Goal: Task Accomplishment & Management: Manage account settings

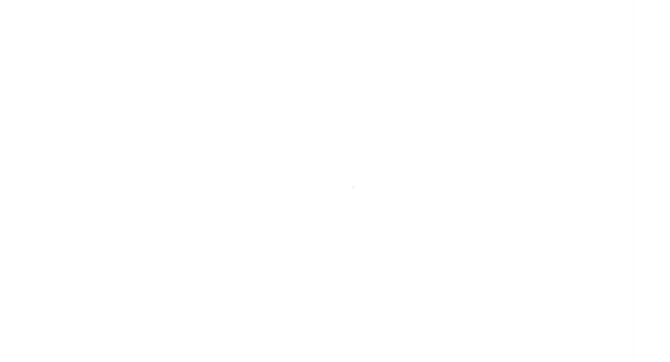
scroll to position [6, 0]
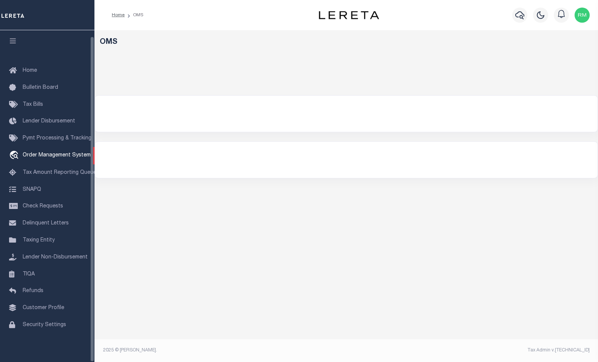
select select "200"
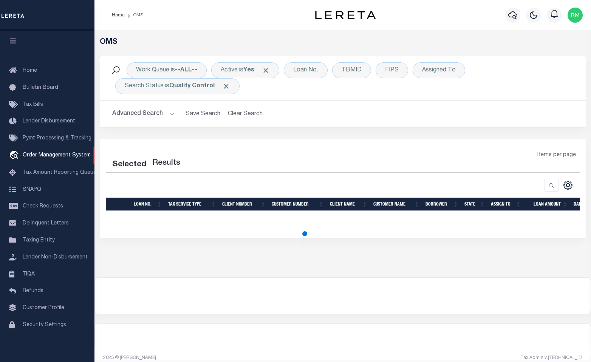
select select "200"
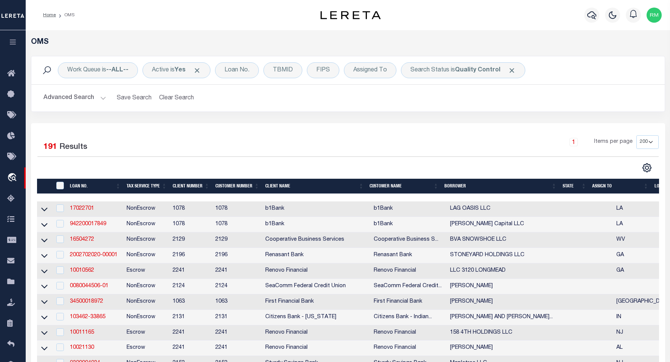
click at [578, 186] on th "State" at bounding box center [574, 186] width 30 height 15
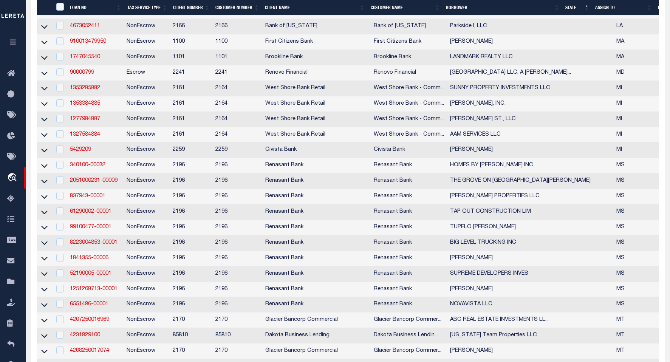
scroll to position [1892, 0]
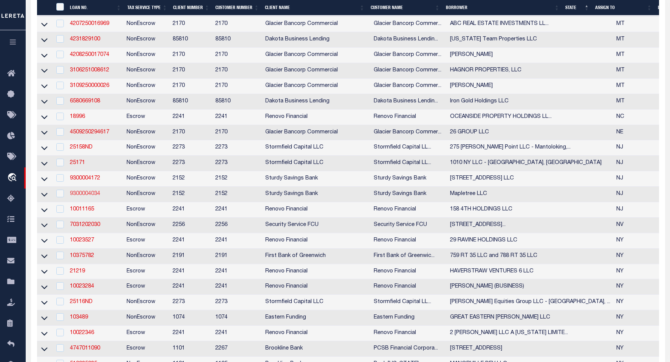
click at [82, 196] on link "9300004034" at bounding box center [85, 193] width 30 height 5
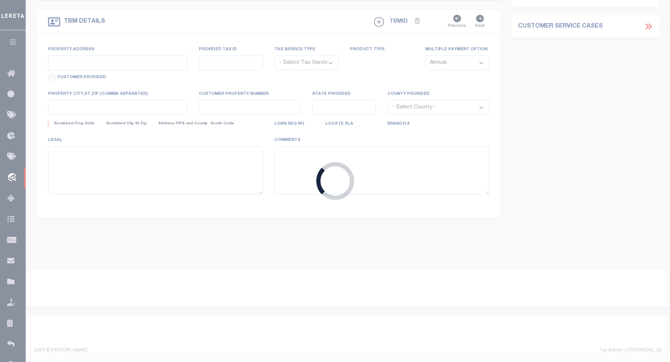
type input "9300004034"
type input "Mapletree LLC"
select select
select select "10"
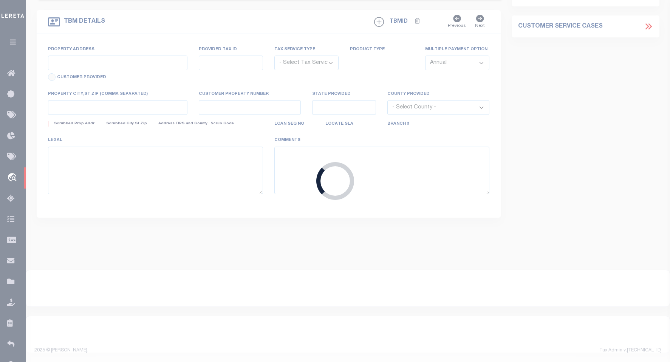
select select "NonEscrow"
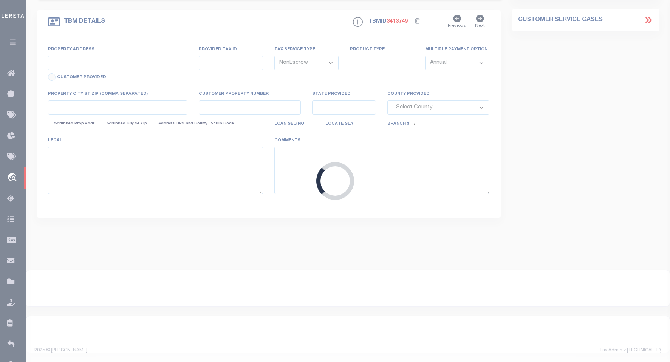
type input "[STREET_ADDRESS]"
select select
type input "Marlton NJ 08053"
type input "NJ"
select select
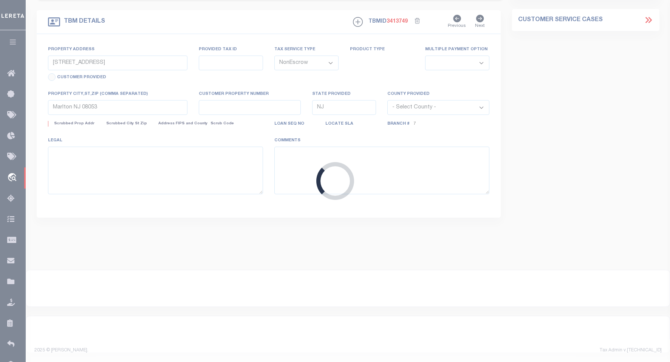
type textarea "Blk 2.01 Lt 7.01"
select select "8390"
select select "3695"
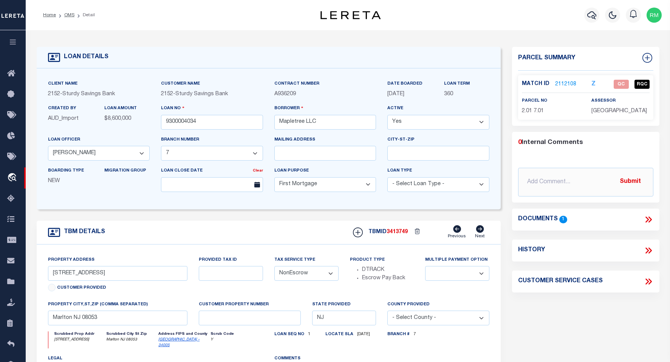
click at [590, 223] on icon at bounding box center [648, 220] width 10 height 10
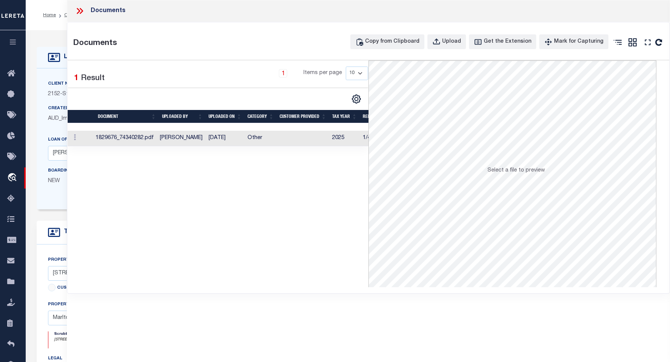
click at [79, 139] on td at bounding box center [80, 138] width 25 height 15
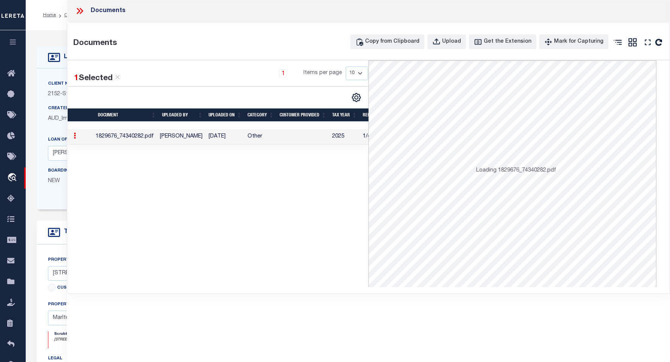
click at [79, 139] on td at bounding box center [80, 136] width 25 height 15
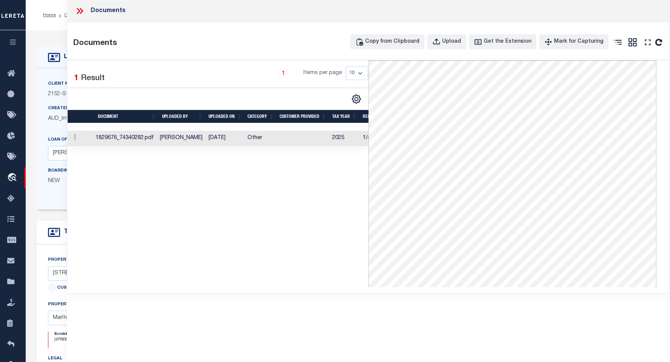
click at [80, 11] on icon at bounding box center [80, 11] width 10 height 10
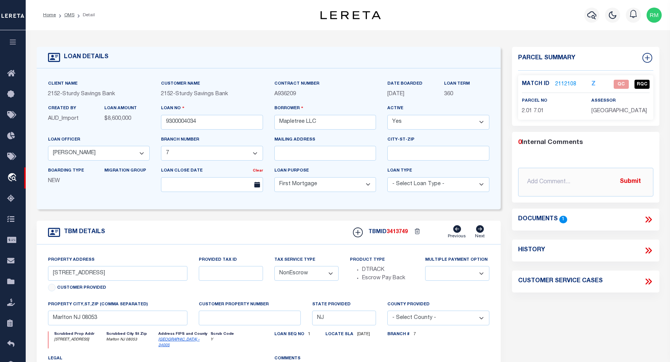
click at [590, 224] on div "Documents 1" at bounding box center [585, 220] width 147 height 10
click at [590, 224] on icon at bounding box center [648, 220] width 10 height 10
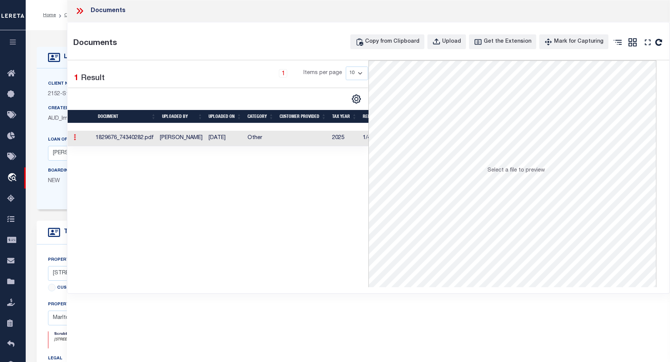
click at [77, 139] on link at bounding box center [75, 138] width 8 height 6
click at [108, 136] on td "1829676_74340282.pdf" at bounding box center [125, 138] width 65 height 15
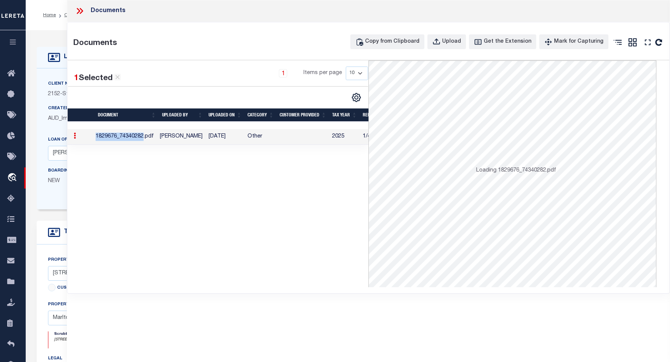
click at [108, 136] on td "1829676_74340282.pdf" at bounding box center [125, 136] width 65 height 15
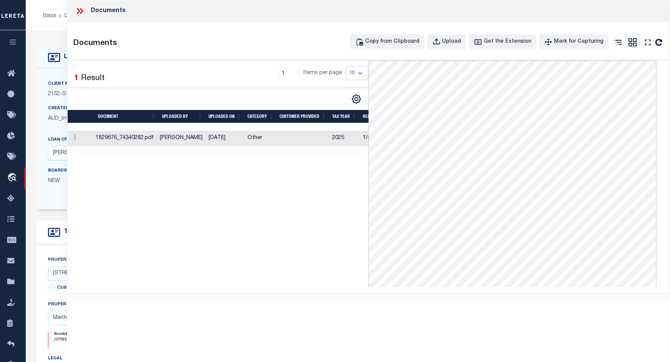
click at [80, 11] on icon at bounding box center [80, 11] width 10 height 10
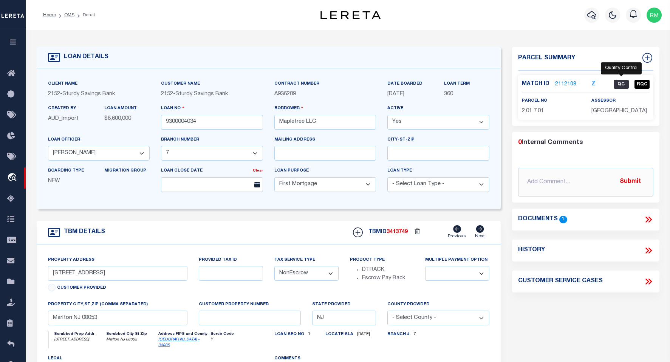
click at [590, 84] on span "QC" at bounding box center [621, 84] width 15 height 9
click at [564, 80] on link "2112108" at bounding box center [565, 84] width 21 height 8
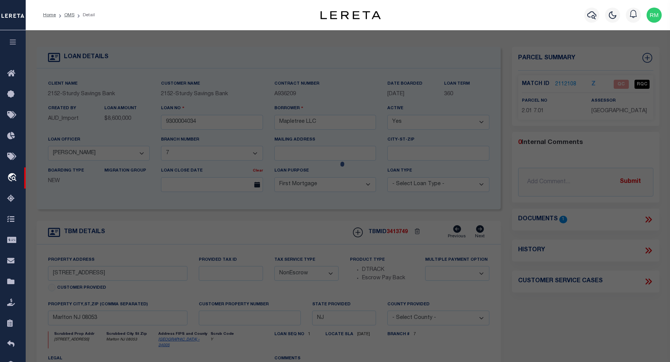
checkbox input "false"
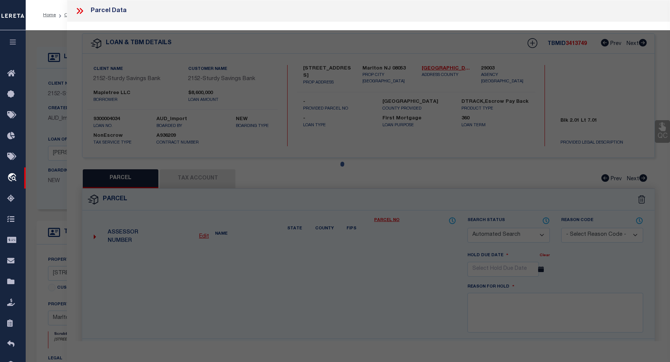
select select "QC"
type input "Mapletree Llc / Bank"
select select "AGF"
select select "ADD"
type input "[STREET_ADDRESS]"
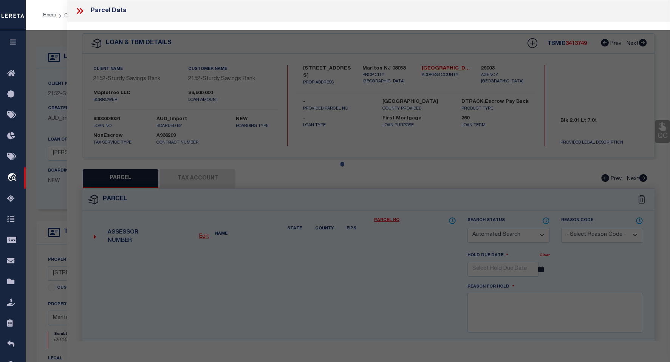
type input "Marlton NJ 08053"
type textarea "Broken in to 3 different Qualifiers Parcel is correct per the info found on age…"
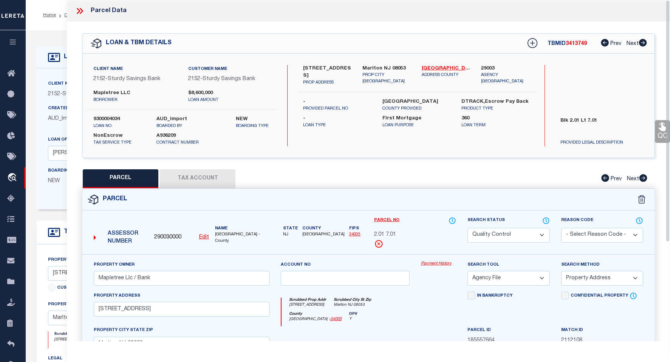
click at [590, 129] on icon at bounding box center [661, 126] width 7 height 9
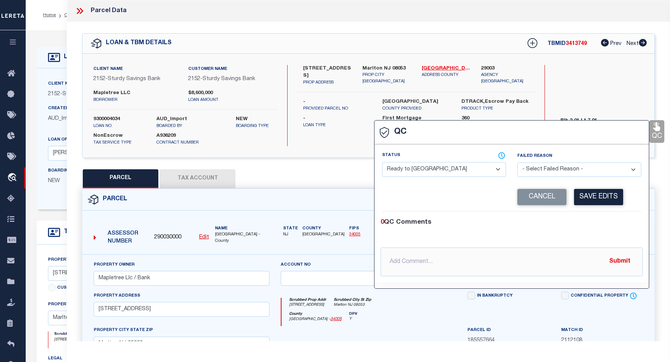
click at [499, 170] on select "- Select Status - Ready to QC Correct Incorrect" at bounding box center [444, 169] width 124 height 15
select select "INC"
click at [382, 162] on select "- Select Status - Ready to QC Correct Incorrect" at bounding box center [444, 169] width 124 height 15
click at [590, 168] on select "- Select Failed Reason - Additional Parcel Located Confidential Property Double…" at bounding box center [579, 169] width 124 height 15
click at [517, 162] on select "- Select Failed Reason - Additional Parcel Located Confidential Property Double…" at bounding box center [579, 169] width 124 height 15
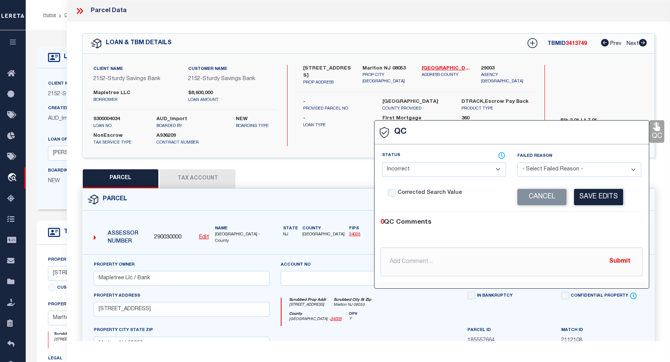
click at [590, 170] on select "- Select Failed Reason - Additional Parcel Located Confidential Property Double…" at bounding box center [579, 169] width 124 height 15
click at [517, 162] on select "- Select Failed Reason - Additional Parcel Located Confidential Property Double…" at bounding box center [579, 169] width 124 height 15
click at [405, 263] on input "text" at bounding box center [511, 261] width 262 height 29
type input "HLB loan no legal on file just a web screen shot"
click at [590, 198] on button "Save Edits" at bounding box center [598, 197] width 49 height 16
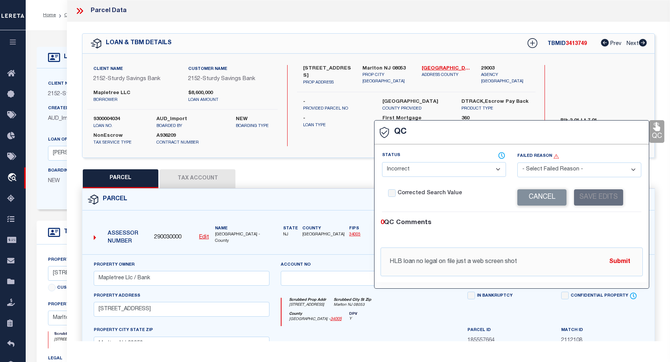
click at [590, 169] on select "- Select Failed Reason - Additional Parcel Located Confidential Property Double…" at bounding box center [579, 169] width 124 height 15
select select "MSM"
click at [517, 162] on select "- Select Failed Reason - Additional Parcel Located Confidential Property Double…" at bounding box center [579, 169] width 124 height 15
click at [590, 202] on button "Save Edits" at bounding box center [598, 197] width 49 height 16
click at [590, 260] on button "Submit" at bounding box center [619, 261] width 31 height 15
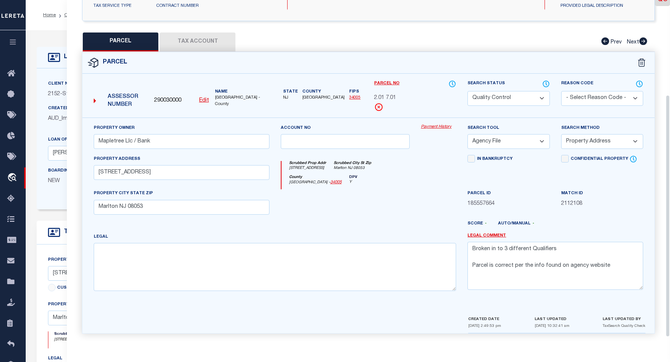
scroll to position [139, 0]
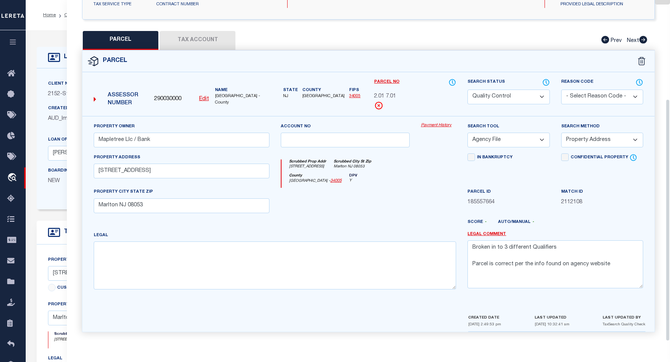
drag, startPoint x: 666, startPoint y: 181, endPoint x: 657, endPoint y: 291, distance: 110.7
click at [590, 291] on div "Parcel Data QC QC QC - Select Status -" at bounding box center [368, 170] width 603 height 341
click at [188, 32] on button "Tax Account" at bounding box center [198, 40] width 76 height 19
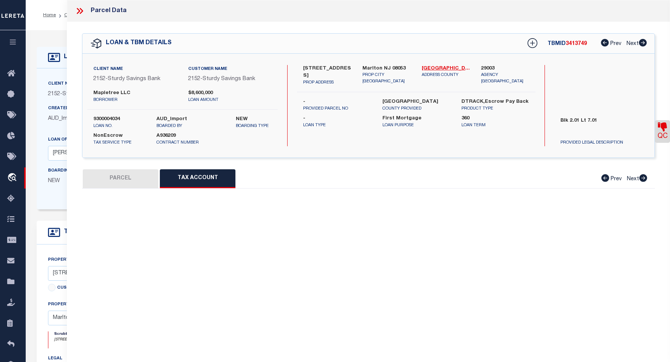
scroll to position [0, 0]
select select "100"
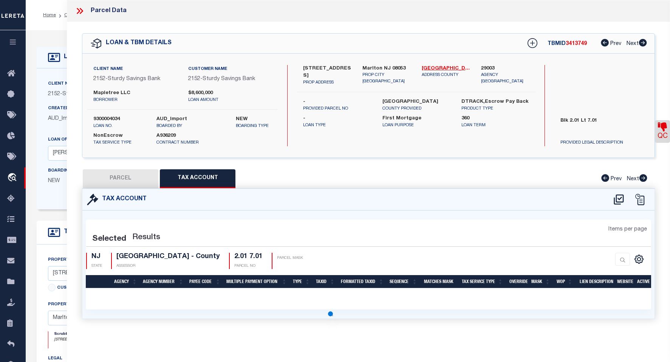
select select "100"
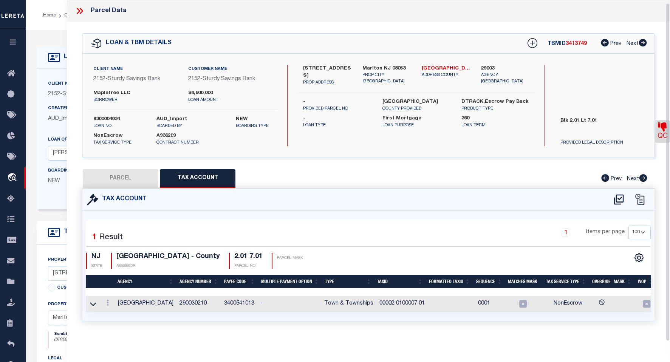
scroll to position [3, 0]
drag, startPoint x: 668, startPoint y: 189, endPoint x: 659, endPoint y: 226, distance: 38.5
click at [590, 226] on div "Parcel Data QC QC QC - Select Status -" at bounding box center [368, 170] width 603 height 341
click at [590, 195] on icon at bounding box center [618, 199] width 12 height 12
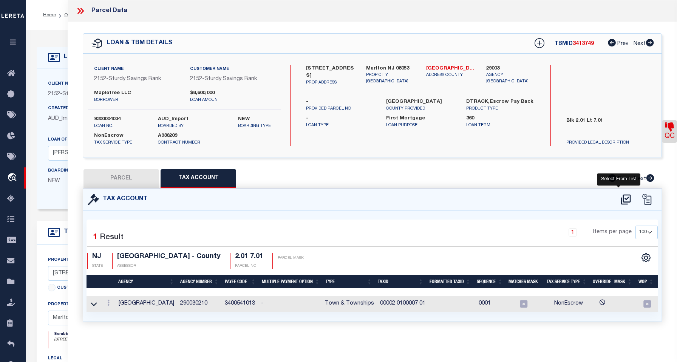
select select "100"
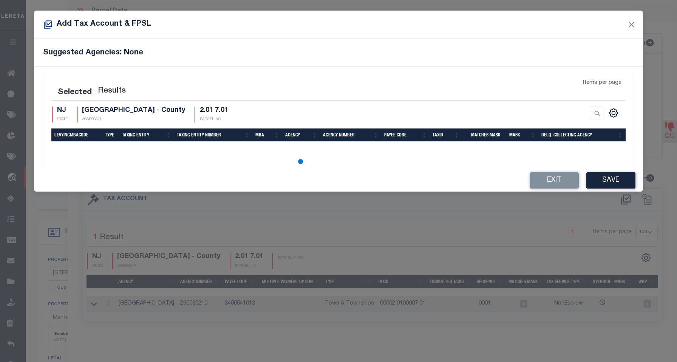
select select "100"
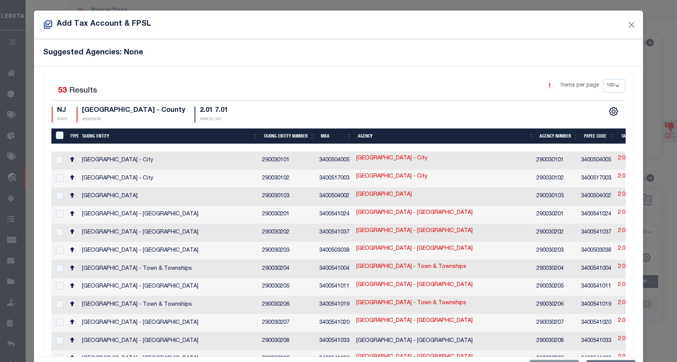
click at [590, 23] on div "Add Tax Account & FPSL" at bounding box center [338, 25] width 609 height 28
click at [590, 24] on button "Close" at bounding box center [631, 25] width 10 height 10
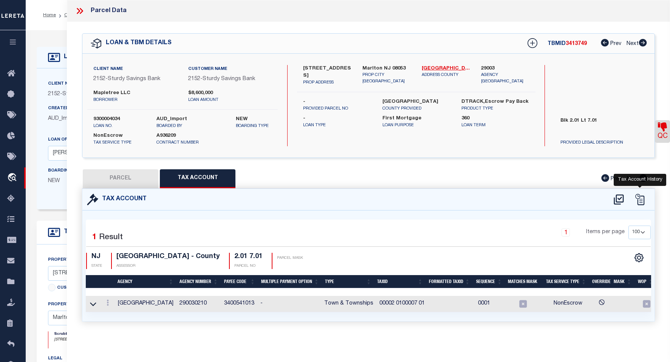
click at [590, 196] on icon at bounding box center [639, 199] width 11 height 11
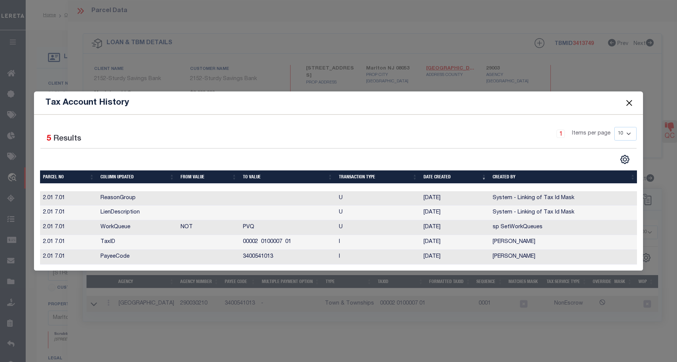
click at [590, 102] on button "Close" at bounding box center [629, 103] width 10 height 10
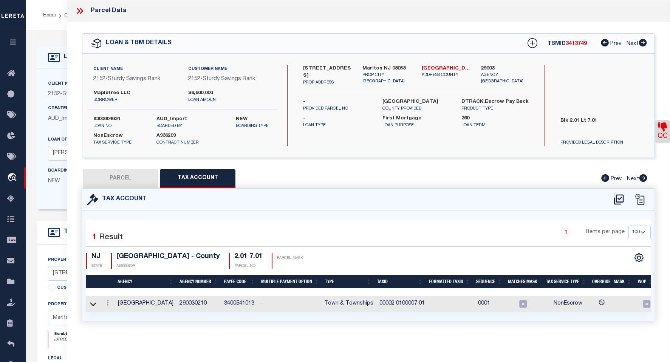
click at [590, 130] on link "QC" at bounding box center [662, 131] width 15 height 23
select select "INC"
select select "MSM"
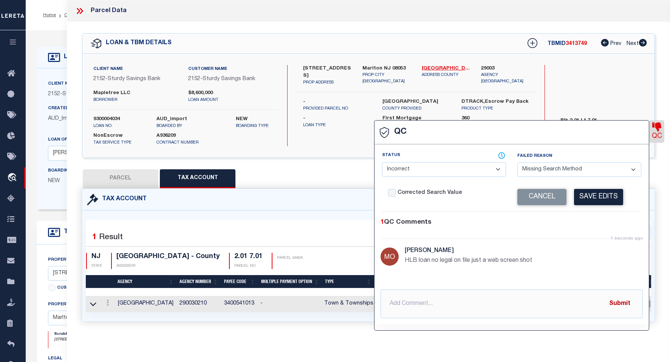
click at [590, 298] on button "Submit" at bounding box center [619, 303] width 31 height 15
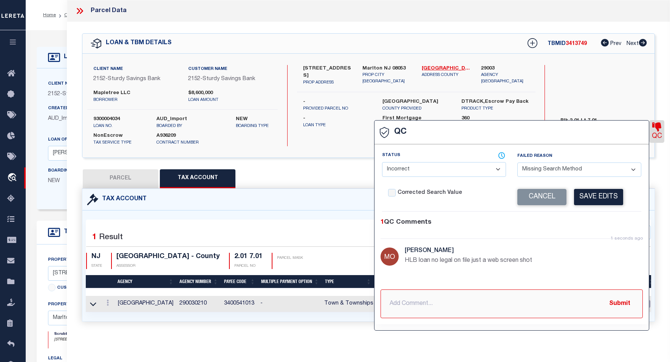
click at [488, 297] on input "text" at bounding box center [511, 303] width 262 height 29
type input "just a website screen shot on file no actual legal"
click at [590, 298] on button "Submit" at bounding box center [619, 303] width 31 height 15
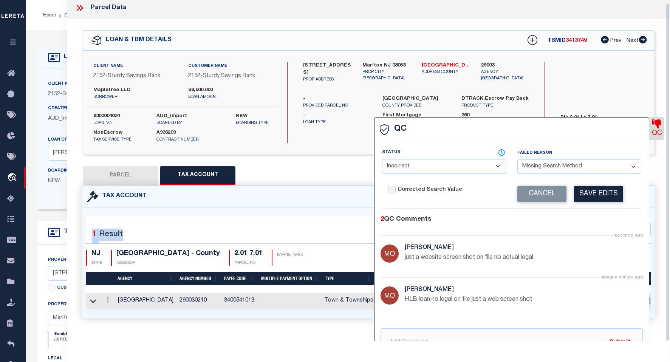
drag, startPoint x: 669, startPoint y: 187, endPoint x: 663, endPoint y: 210, distance: 24.2
click at [590, 210] on div "QC QC QC" at bounding box center [368, 178] width 603 height 318
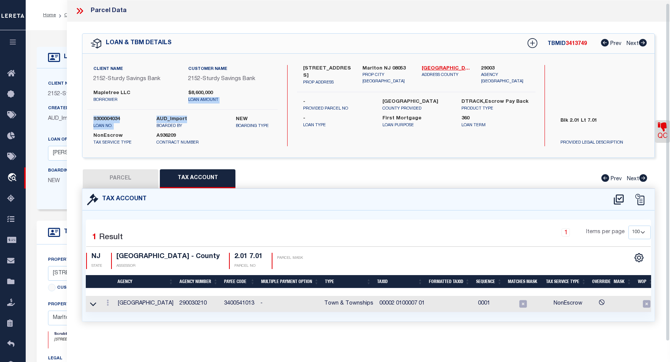
drag, startPoint x: 183, startPoint y: 104, endPoint x: 215, endPoint y: 118, distance: 34.9
click at [196, 116] on label "AUD_Import" at bounding box center [190, 120] width 68 height 8
click at [79, 8] on icon at bounding box center [78, 11] width 3 height 6
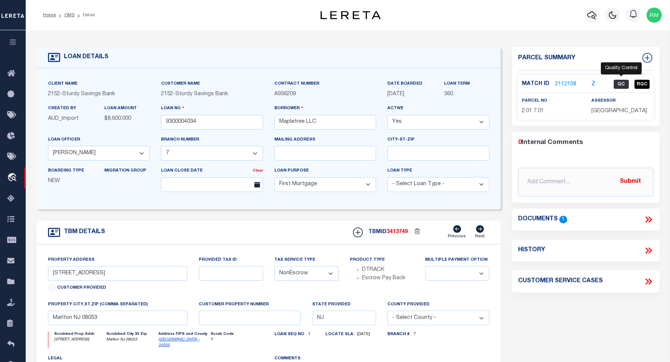
click at [590, 80] on span "QC" at bounding box center [621, 84] width 15 height 9
click at [590, 82] on span "QC" at bounding box center [621, 84] width 15 height 9
click at [590, 84] on icon "Z" at bounding box center [593, 84] width 4 height 6
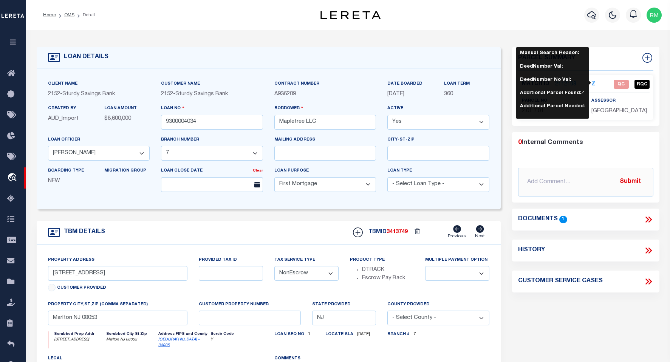
click at [590, 84] on icon "Z" at bounding box center [593, 84] width 4 height 6
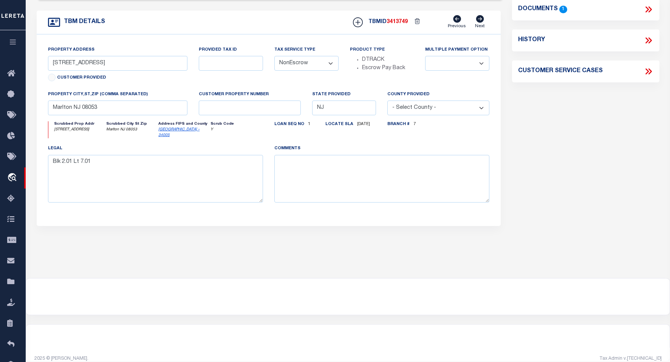
scroll to position [10, 0]
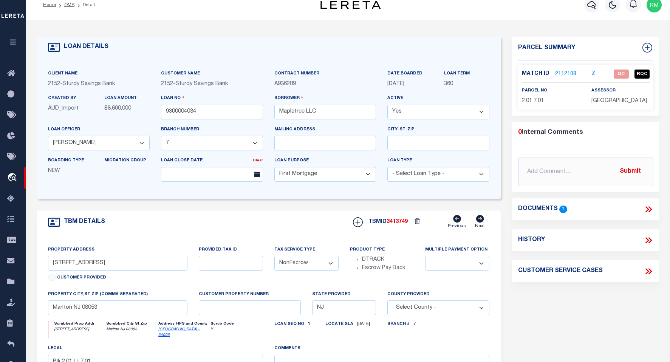
click at [590, 212] on icon at bounding box center [648, 209] width 10 height 10
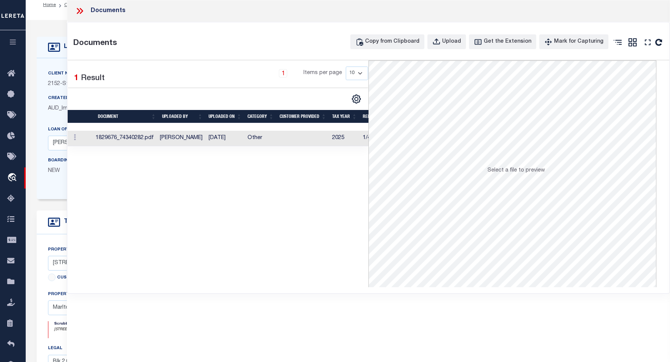
click at [138, 139] on td "1829676_74340282.pdf" at bounding box center [125, 138] width 65 height 15
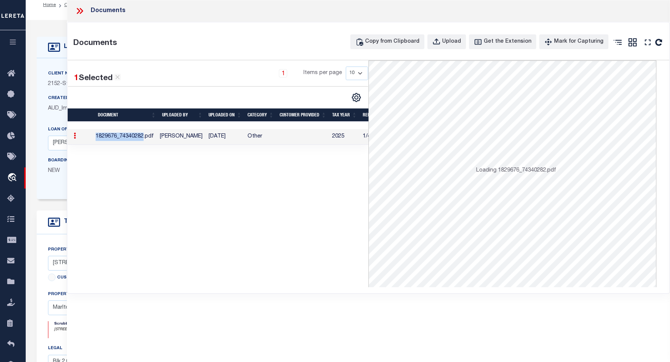
click at [138, 139] on td "1829676_74340282.pdf" at bounding box center [125, 136] width 65 height 15
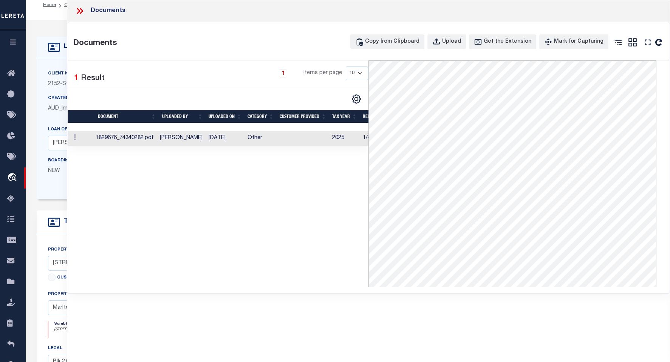
click at [82, 11] on icon at bounding box center [80, 11] width 10 height 10
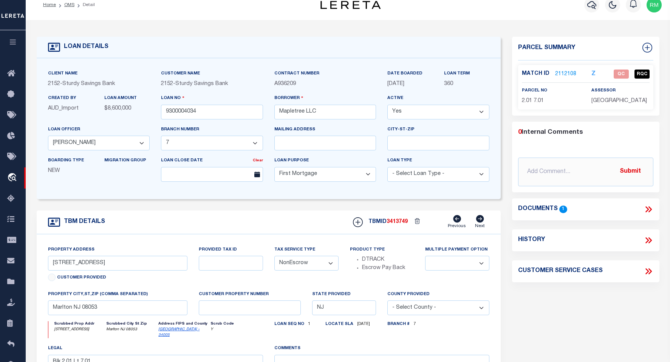
scroll to position [0, 0]
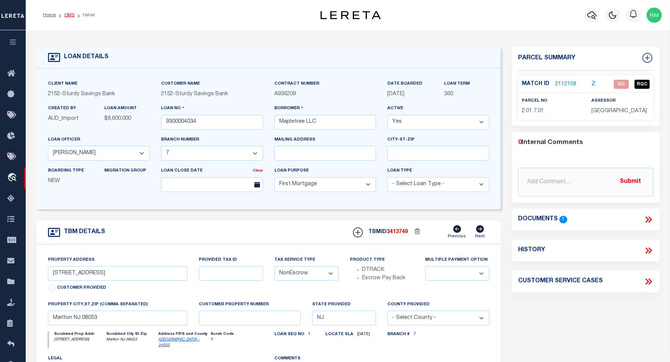
click at [71, 15] on link "OMS" at bounding box center [69, 15] width 10 height 5
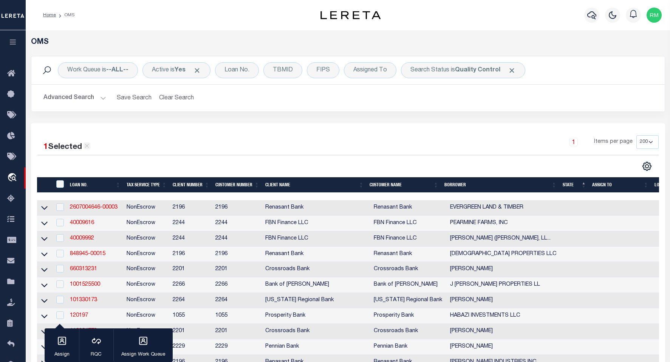
click at [87, 148] on icon at bounding box center [86, 145] width 7 height 7
checkbox input "false"
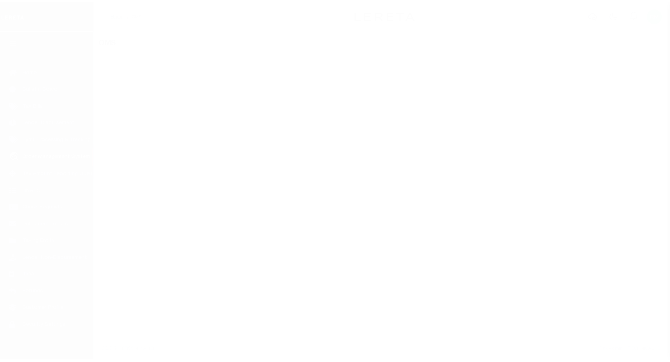
scroll to position [6, 0]
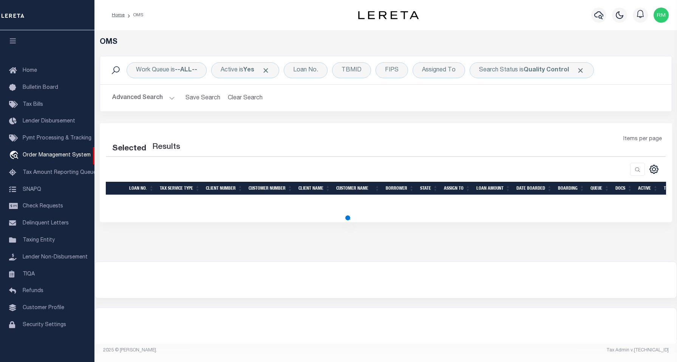
select select "200"
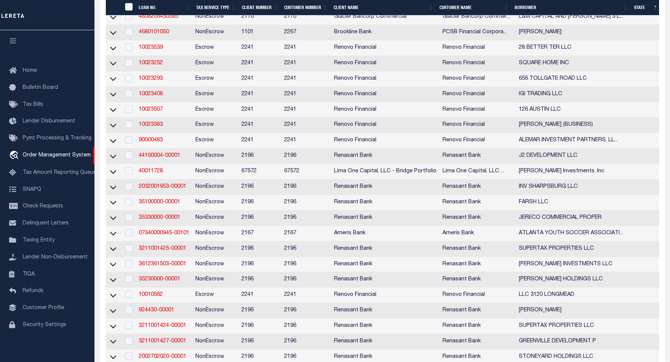
scroll to position [719, 0]
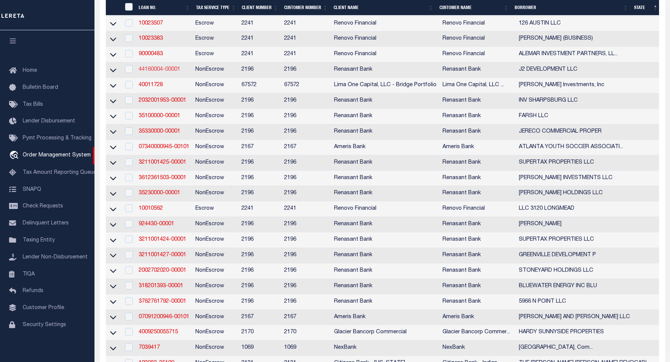
click at [156, 72] on link "44160004-00001" at bounding box center [160, 69] width 42 height 5
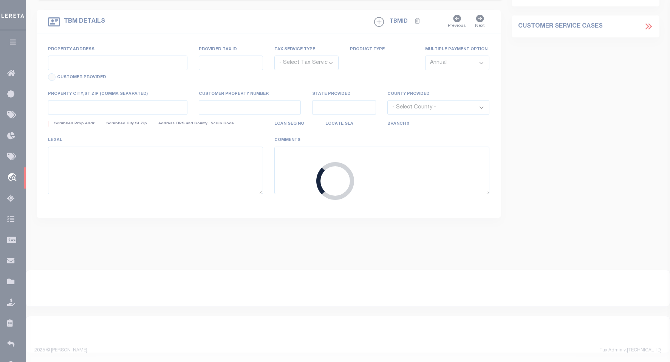
type input "44160004-00001"
type input "J2 DEVELOPMENT LLC"
select select
select select "400"
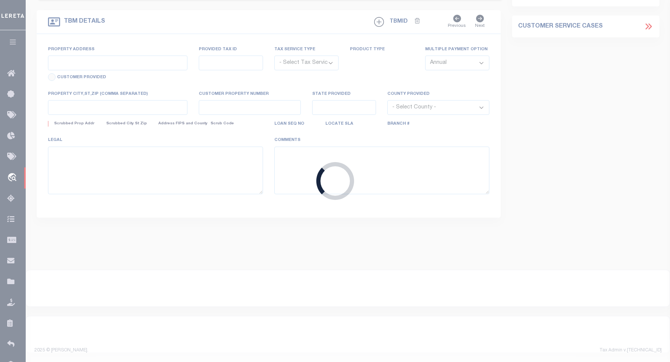
select select "NonEscrow"
select select "164191"
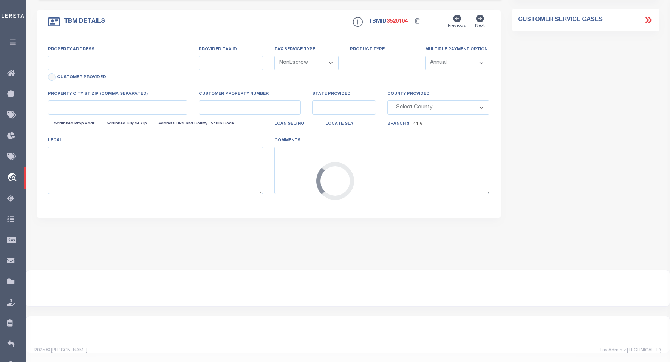
type input "11 EGLIN PARKWAY SE"
select select
type input "FORT WALTON BEACH FL 32547"
type input "FL"
select select
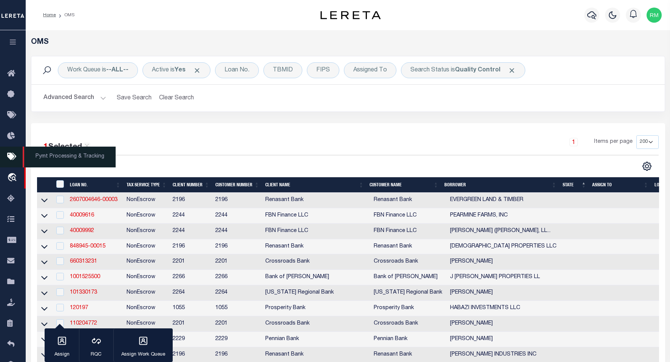
click at [9, 154] on icon at bounding box center [13, 156] width 12 height 9
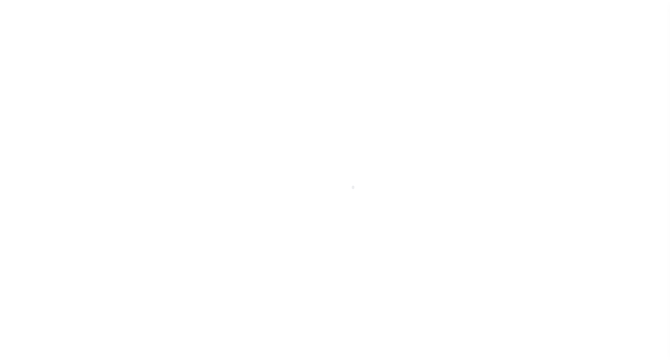
scroll to position [6, 0]
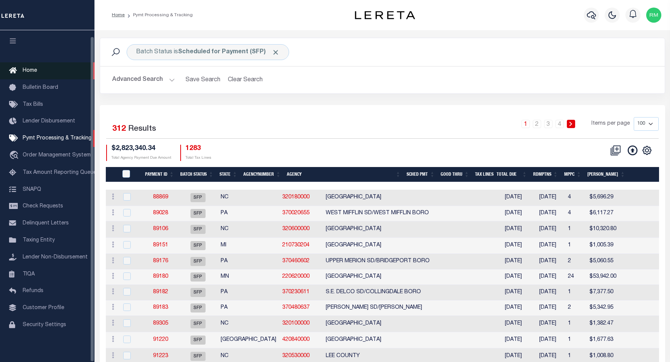
click at [24, 68] on span "Home" at bounding box center [30, 70] width 14 height 5
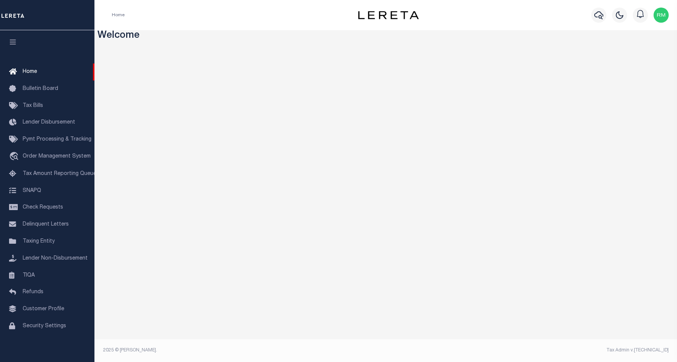
click at [16, 41] on icon "button" at bounding box center [13, 42] width 9 height 7
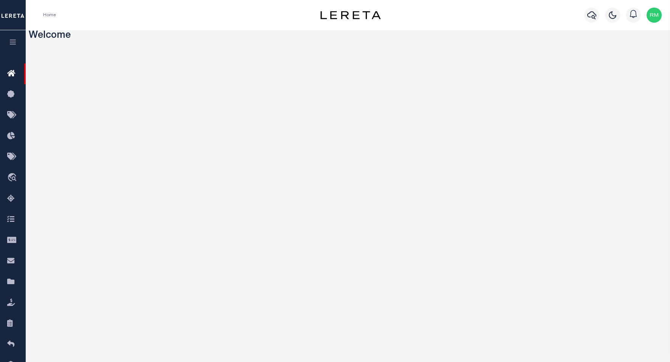
click at [10, 43] on icon "button" at bounding box center [13, 42] width 9 height 7
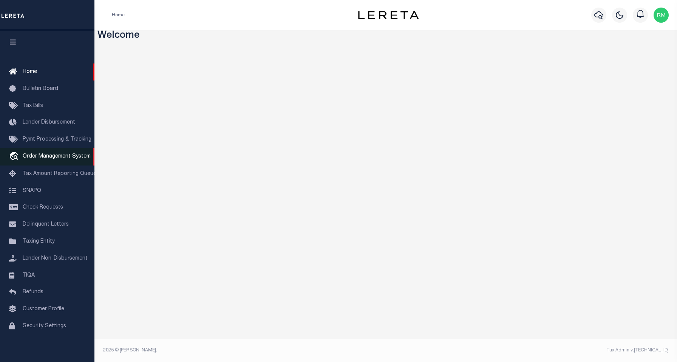
click at [43, 157] on span "Order Management System" at bounding box center [57, 156] width 68 height 5
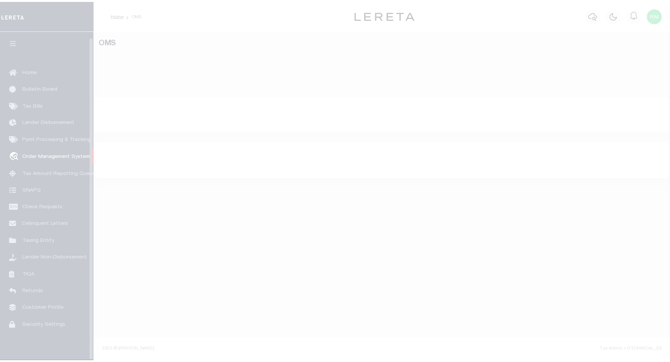
scroll to position [6, 0]
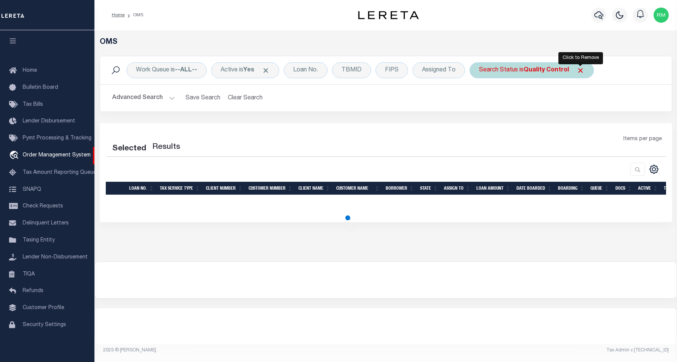
click at [583, 69] on span "Click to Remove" at bounding box center [580, 70] width 8 height 8
click at [513, 70] on div "Search Status" at bounding box center [499, 70] width 58 height 16
select select "200"
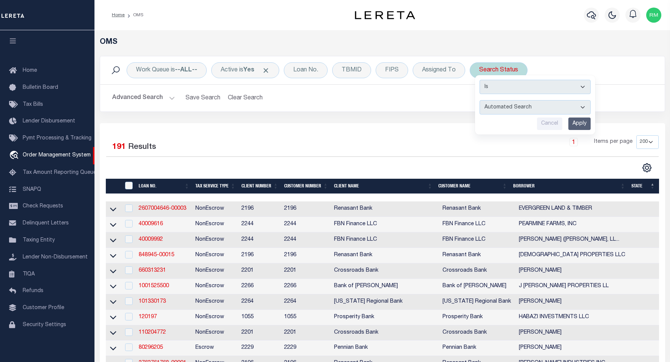
click at [586, 105] on select "Automated Search Bad Parcel Complete Duplicate Parcel High Dollar Reporting In …" at bounding box center [534, 107] width 111 height 14
select select "BP"
click at [480, 100] on select "Automated Search Bad Parcel Complete Duplicate Parcel High Dollar Reporting In …" at bounding box center [534, 107] width 111 height 14
click at [579, 127] on input "Apply" at bounding box center [579, 123] width 22 height 12
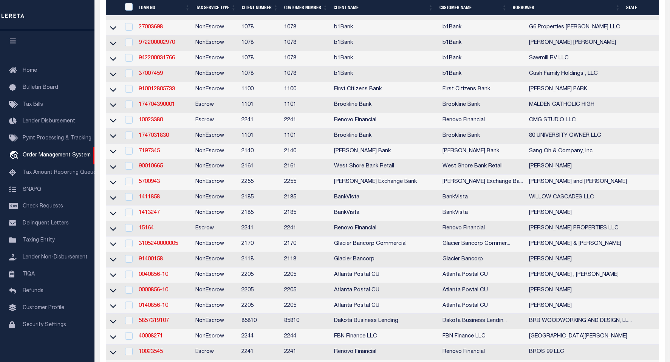
scroll to position [626, 0]
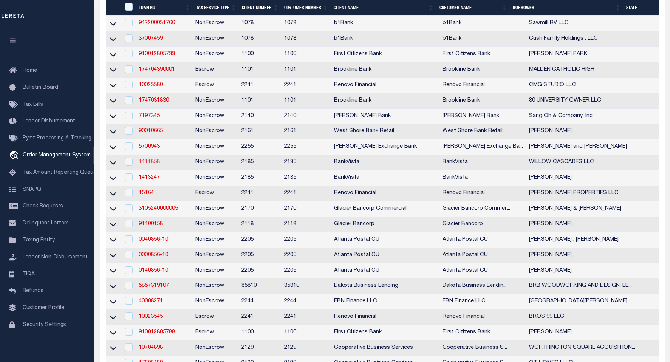
click at [146, 165] on link "1411858" at bounding box center [149, 161] width 21 height 5
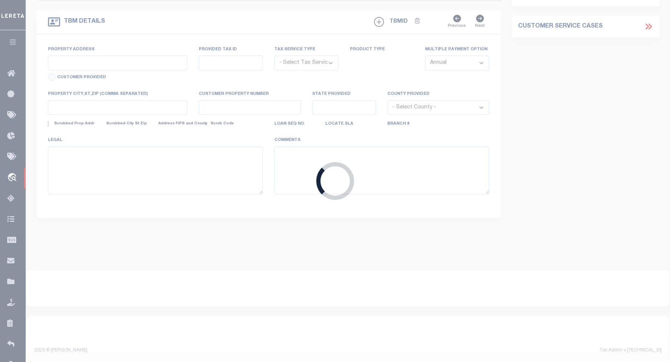
type input "1411858"
type input "WILLOW CASCADES LLC"
select select
type input "60727 230TH ST"
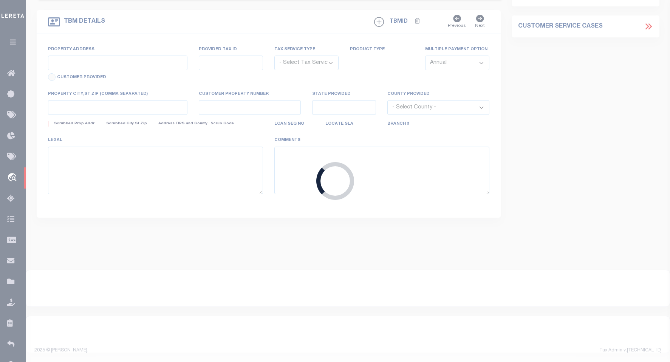
type input "MADISON LAKE, MN 56063"
select select "NonEscrow"
type input "101, 105, 109 & 113 WILLOW CASCADES TRAIL"
type input "R01-09-21-351-022"
select select
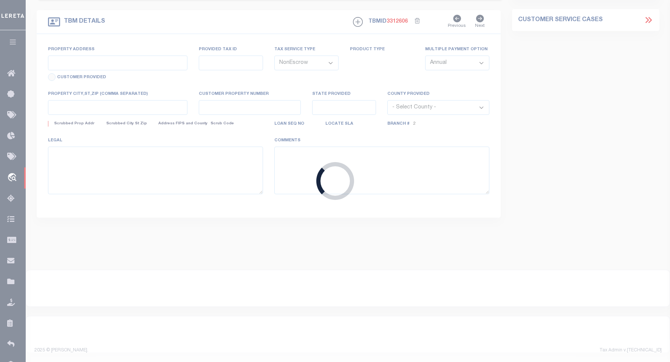
type input "MANKATO MN 56001"
type input "16064"
type input "MN"
select select
select select "12348"
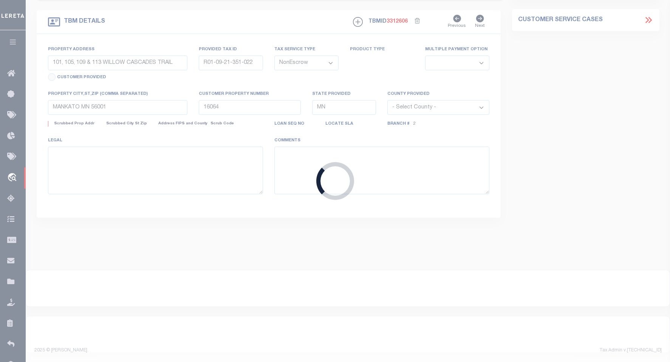
select select "4781"
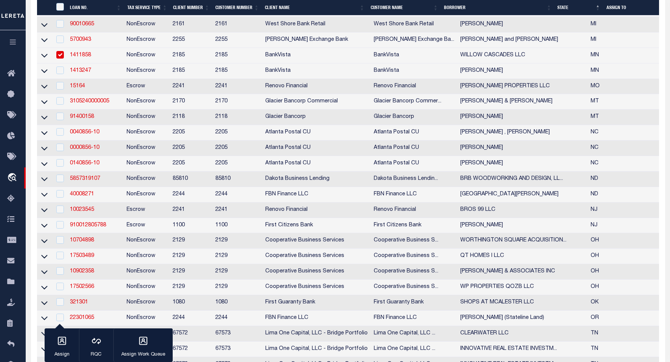
scroll to position [677, 0]
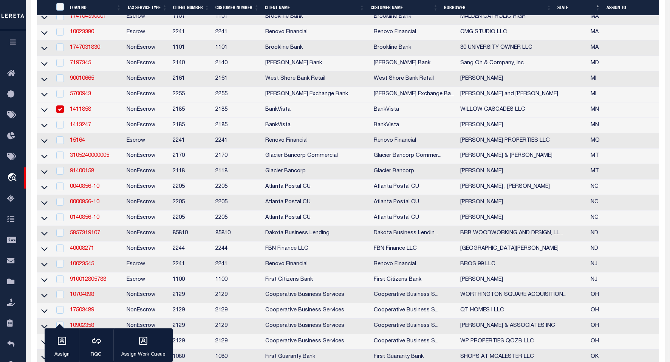
click at [65, 118] on td at bounding box center [59, 109] width 15 height 15
checkbox input "false"
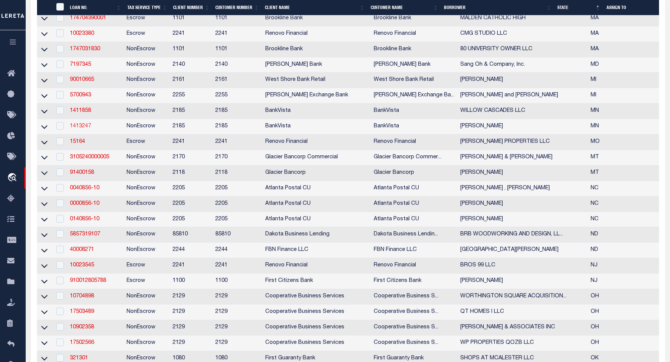
click at [77, 129] on link "1413247" at bounding box center [80, 126] width 21 height 5
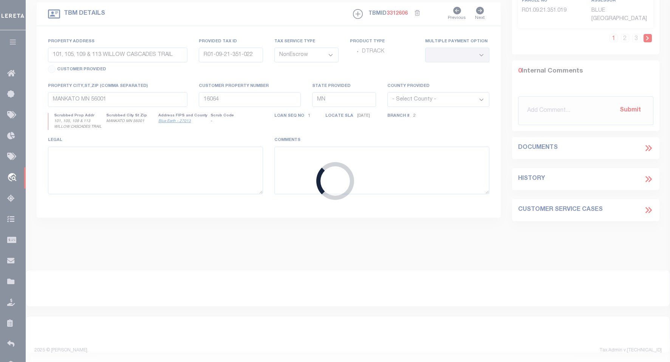
type input "1413247"
type input "GRACEMARIE TELLONE"
select select "12353"
select select "4780"
type input "5855 RIDGEWOOD RD"
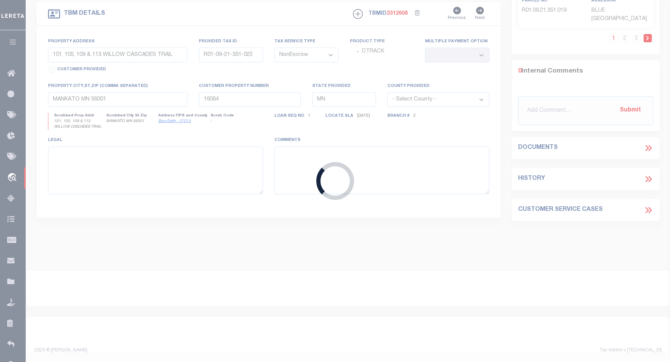
type input "SAINT CLOUD, MN 56303-0938"
select select "100"
select select "12353"
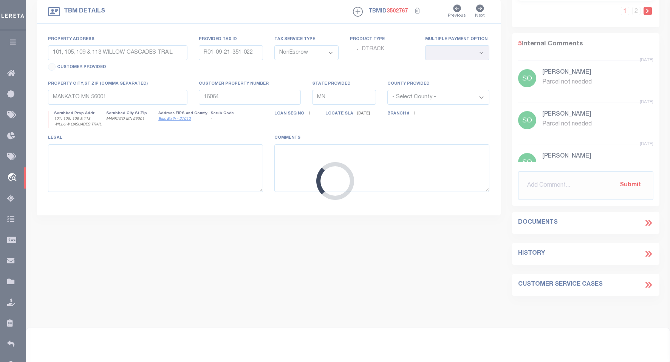
type input "5855 RIDGEWOOD RD"
type input "82.44893.0123"
select select
type input "ST CLOUD MN 56303"
type input "18620"
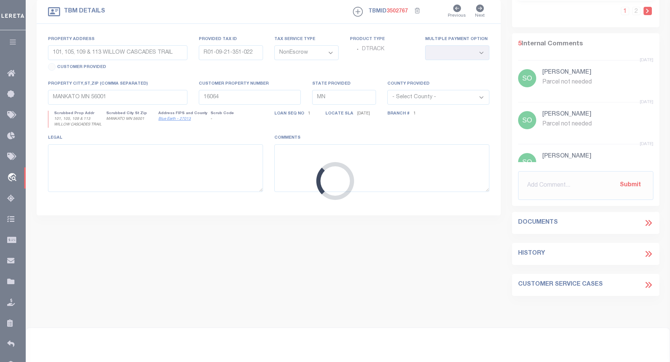
select select
select select "4780"
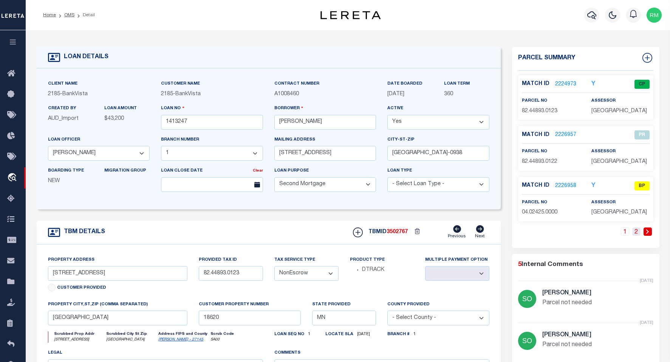
click at [638, 230] on link "2" at bounding box center [636, 231] width 8 height 8
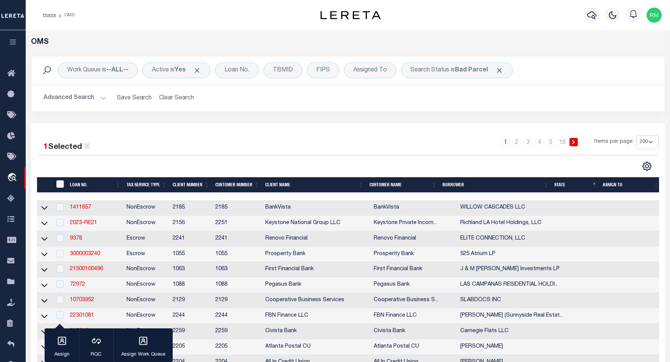
click at [87, 147] on icon at bounding box center [86, 145] width 7 height 7
checkbox input "false"
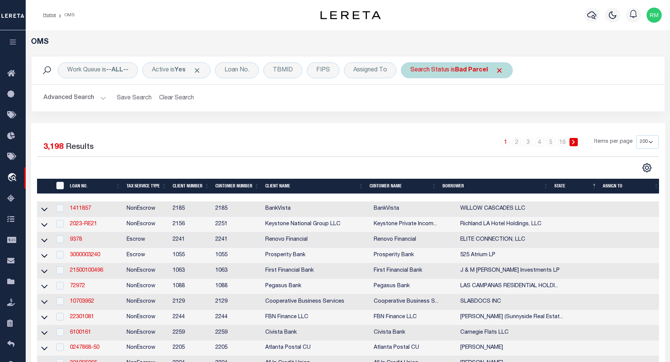
click at [498, 70] on span "Click to Remove" at bounding box center [499, 70] width 8 height 8
click at [446, 68] on div "Search Status" at bounding box center [430, 70] width 58 height 16
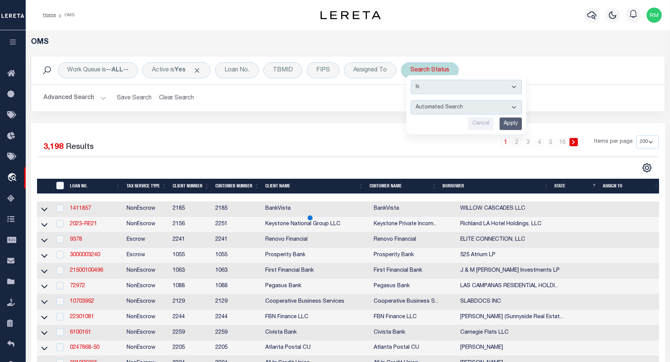
click at [516, 109] on select "Automated Search Bad Parcel Complete Duplicate Parcel High Dollar Reporting In …" at bounding box center [466, 107] width 111 height 14
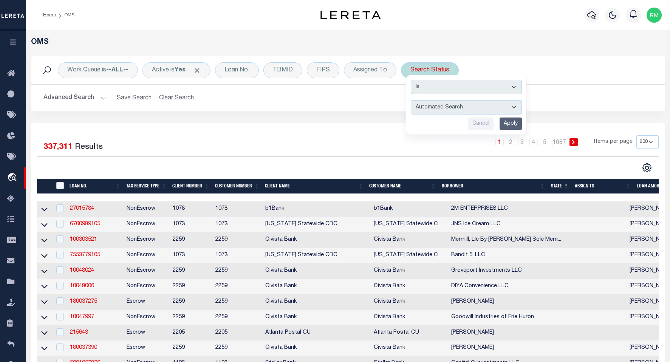
select select "PC"
click at [411, 100] on select "Automated Search Bad Parcel Complete Duplicate Parcel High Dollar Reporting In …" at bounding box center [466, 107] width 111 height 14
